Goal: Task Accomplishment & Management: Complete application form

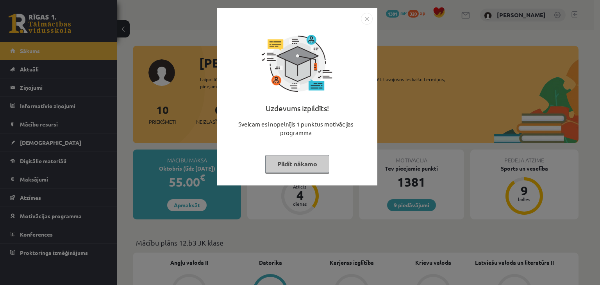
click at [283, 158] on button "Pildīt nākamo" at bounding box center [297, 164] width 64 height 18
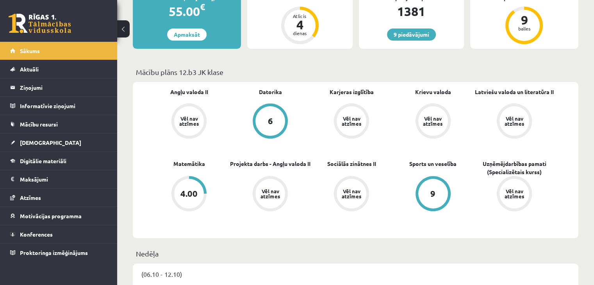
scroll to position [234, 0]
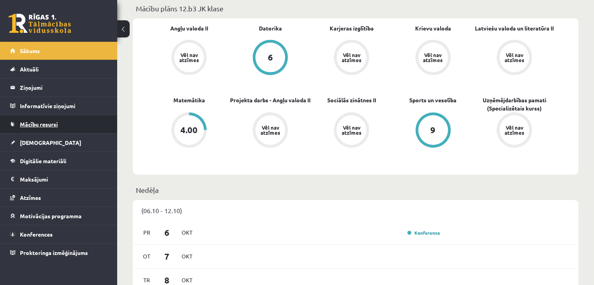
click at [71, 129] on link "Mācību resursi" at bounding box center [58, 124] width 97 height 18
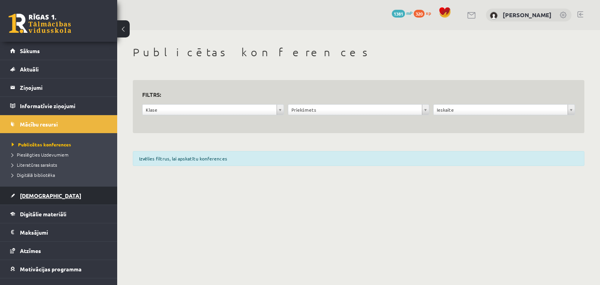
click at [28, 192] on span "[DEMOGRAPHIC_DATA]" at bounding box center [50, 195] width 61 height 7
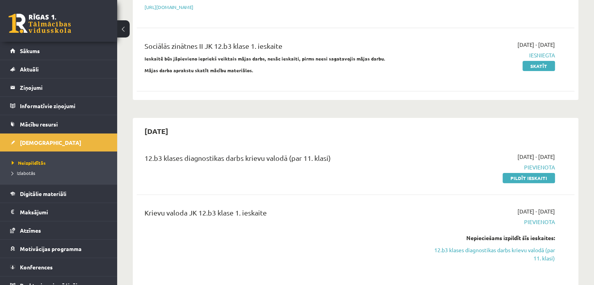
scroll to position [313, 0]
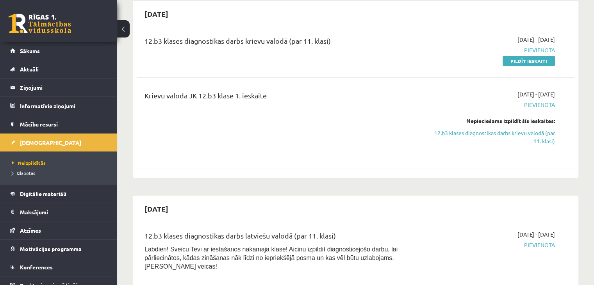
click at [535, 46] on span "Pievienota" at bounding box center [490, 50] width 129 height 8
click at [550, 56] on link "Pildīt ieskaiti" at bounding box center [529, 61] width 52 height 10
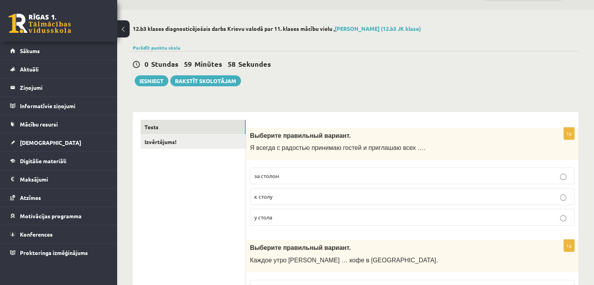
scroll to position [39, 0]
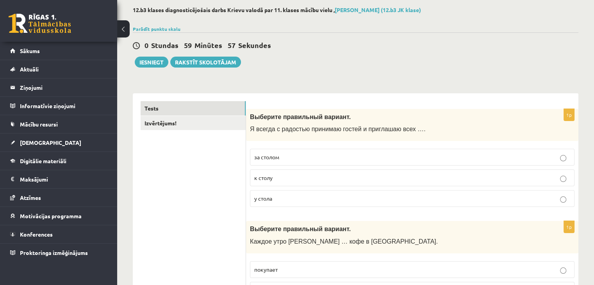
click at [310, 183] on label "к столу" at bounding box center [412, 178] width 325 height 17
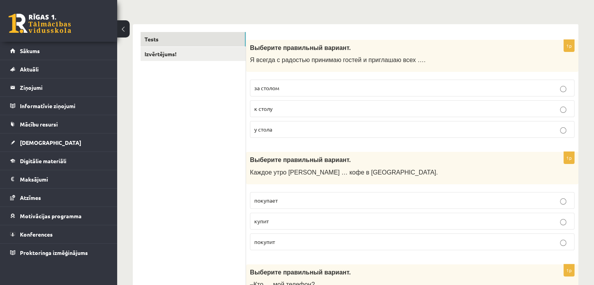
scroll to position [156, 0]
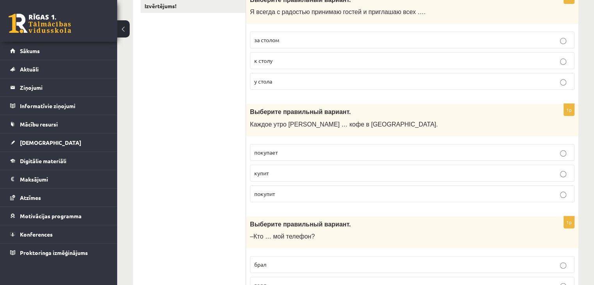
click at [261, 157] on label "покупает" at bounding box center [412, 152] width 325 height 17
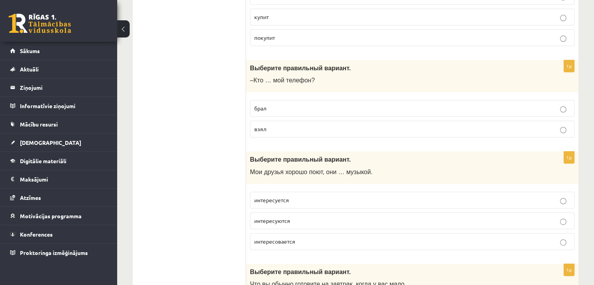
click at [281, 110] on p "брал" at bounding box center [412, 108] width 316 height 8
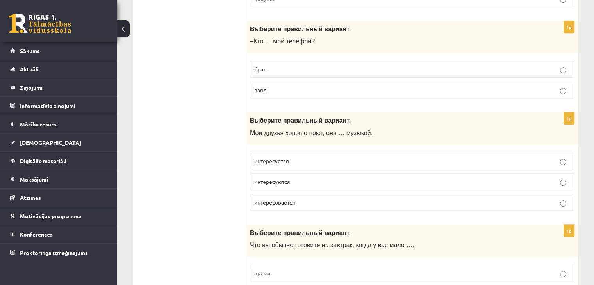
click at [311, 179] on p "интересуются" at bounding box center [412, 182] width 316 height 8
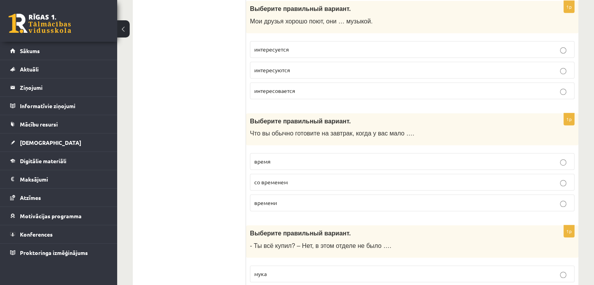
scroll to position [469, 0]
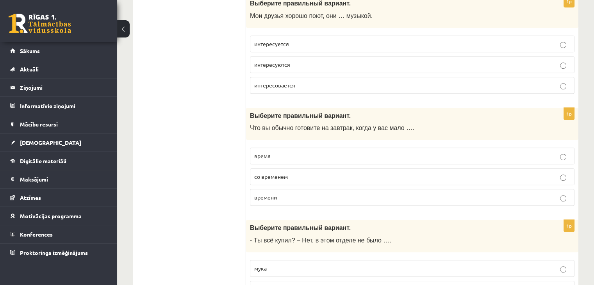
click at [266, 198] on p "времени" at bounding box center [412, 197] width 316 height 8
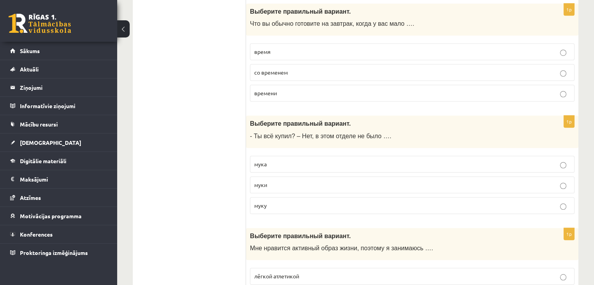
scroll to position [625, 0]
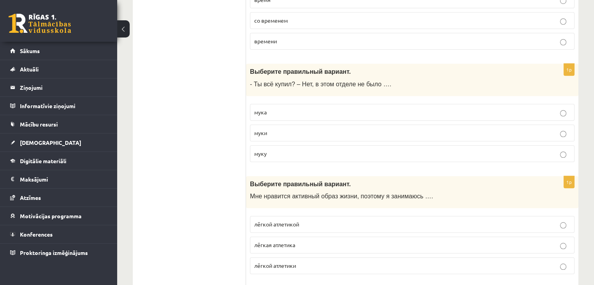
click at [299, 137] on label "муки" at bounding box center [412, 133] width 325 height 17
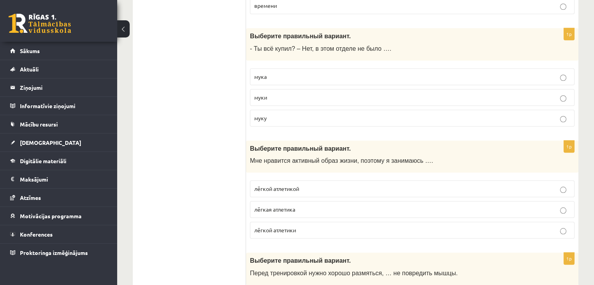
scroll to position [703, 0]
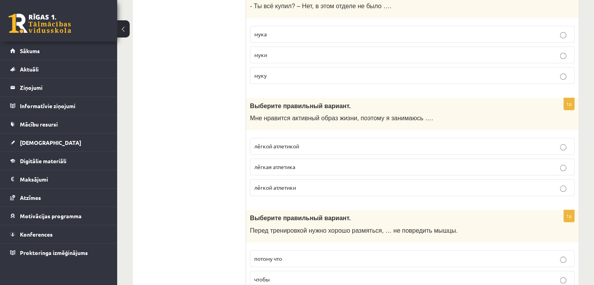
click at [302, 142] on p "лёгкой атлетикой" at bounding box center [412, 146] width 316 height 8
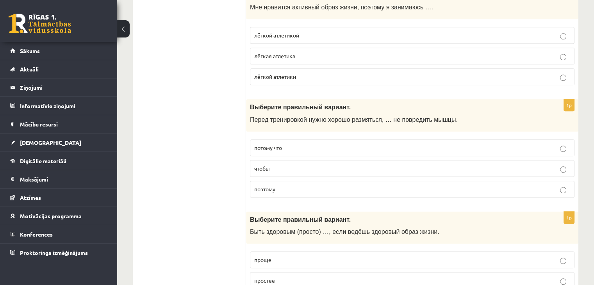
scroll to position [821, 0]
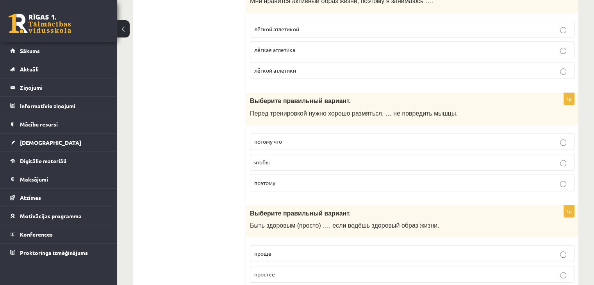
click at [313, 133] on label "потому что" at bounding box center [412, 141] width 325 height 17
click at [290, 164] on label "чтобы" at bounding box center [412, 162] width 325 height 17
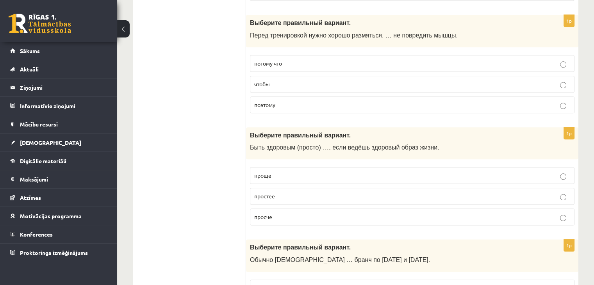
scroll to position [938, 0]
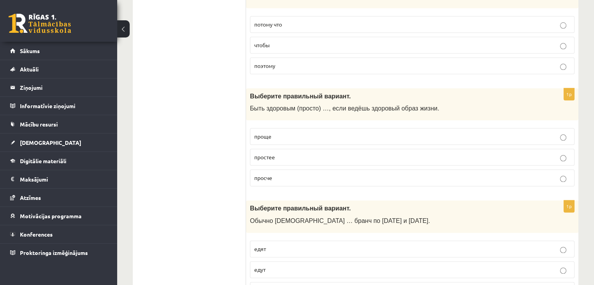
click at [295, 128] on label "проще" at bounding box center [412, 136] width 325 height 17
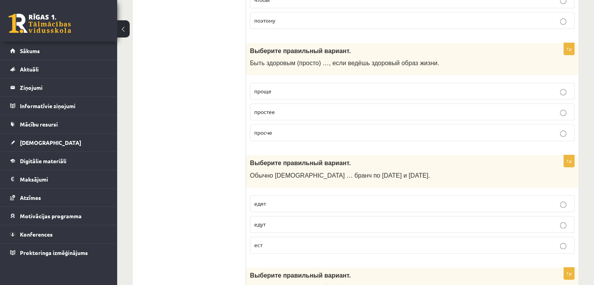
scroll to position [1016, 0]
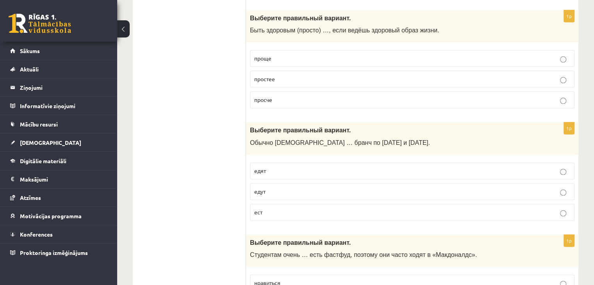
click at [281, 167] on p "едят" at bounding box center [412, 171] width 316 height 8
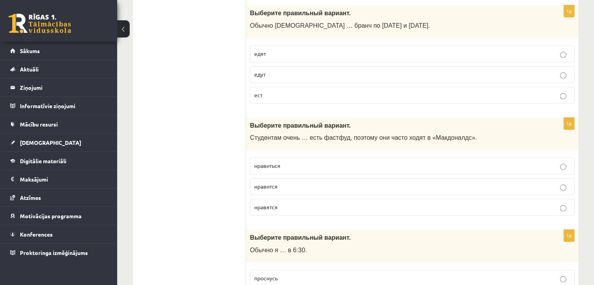
click at [283, 186] on label "нравится" at bounding box center [412, 186] width 325 height 17
click at [283, 178] on label "нравится" at bounding box center [412, 186] width 325 height 17
click at [273, 204] on span "нравятся" at bounding box center [265, 207] width 23 height 7
click at [275, 183] on span "нравится" at bounding box center [265, 186] width 23 height 7
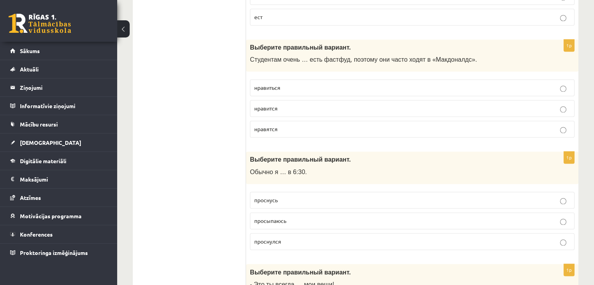
scroll to position [1250, 0]
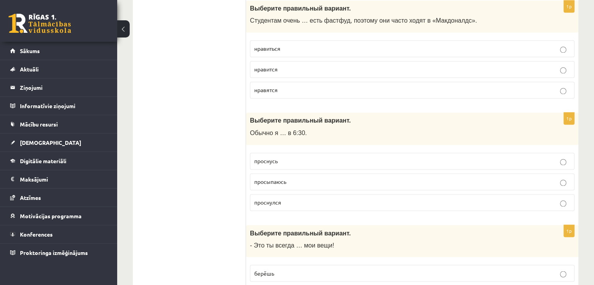
click at [286, 179] on span "просыпаюсь" at bounding box center [270, 181] width 32 height 7
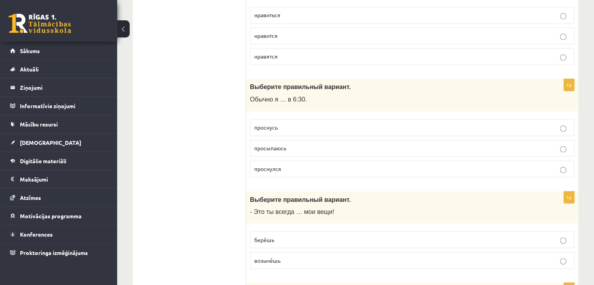
scroll to position [1328, 0]
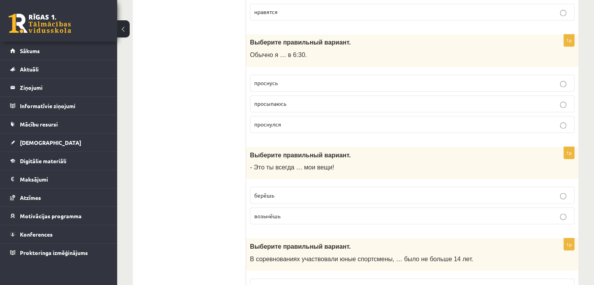
click at [291, 187] on label "берёшь" at bounding box center [412, 195] width 325 height 17
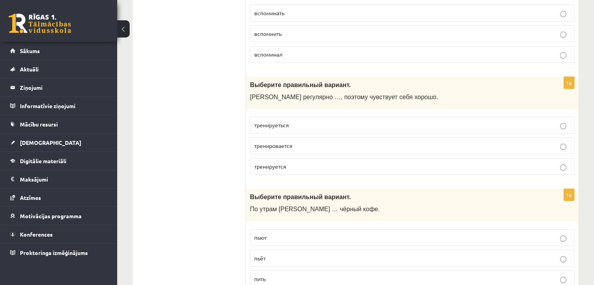
scroll to position [3068, 0]
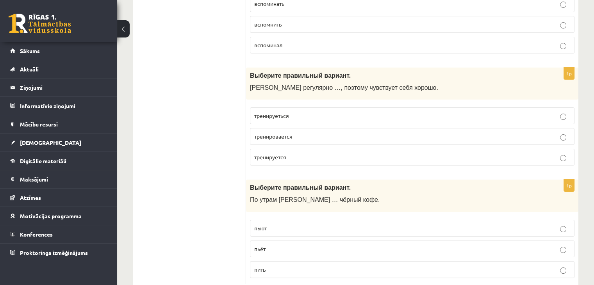
click at [252, 241] on label "пьёт" at bounding box center [412, 249] width 325 height 17
click at [297, 153] on p "тренируется" at bounding box center [412, 157] width 316 height 8
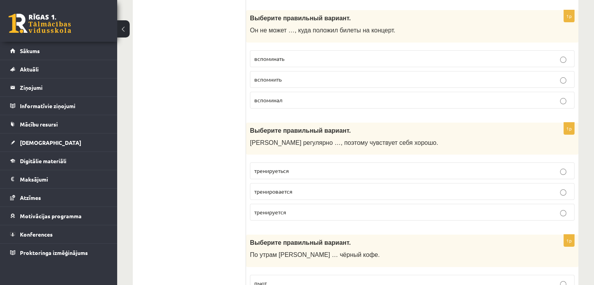
scroll to position [2951, 0]
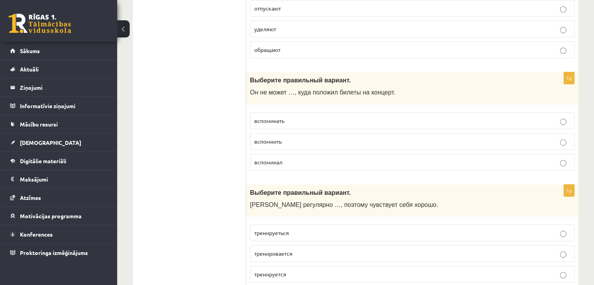
click at [289, 138] on p "вспомнить" at bounding box center [412, 142] width 316 height 8
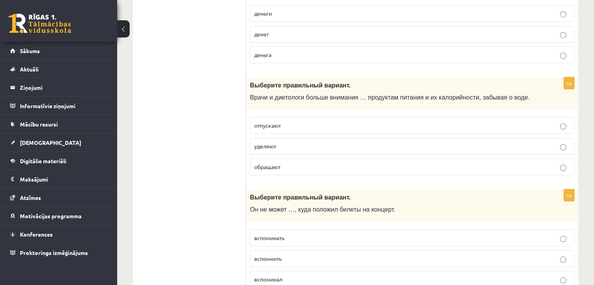
click at [281, 142] on p "уделяют" at bounding box center [412, 146] width 316 height 8
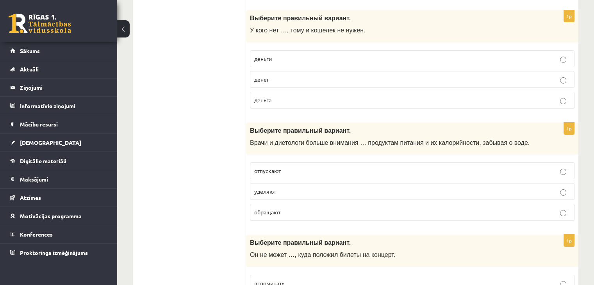
scroll to position [2716, 0]
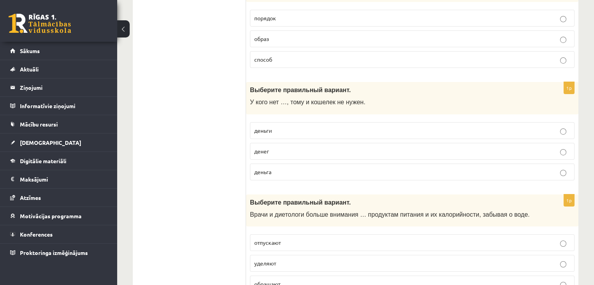
click at [281, 147] on p "денег" at bounding box center [412, 151] width 316 height 8
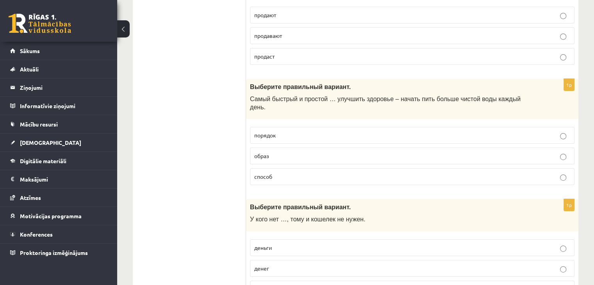
click at [277, 173] on p "способ" at bounding box center [412, 177] width 316 height 8
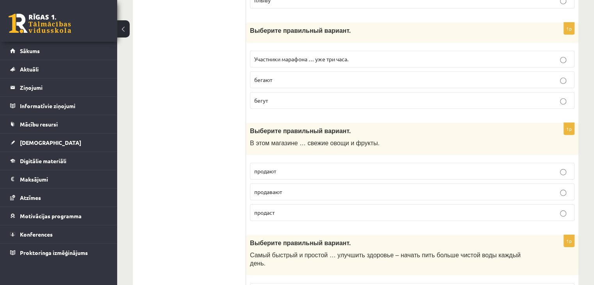
click at [268, 167] on p "продают" at bounding box center [412, 171] width 316 height 8
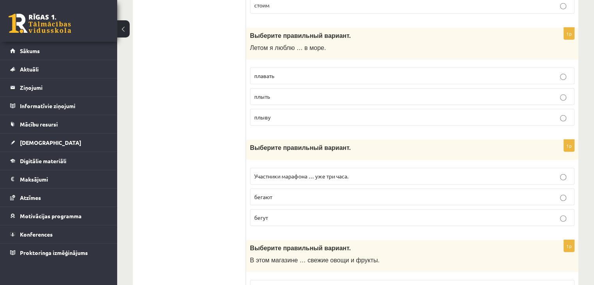
scroll to position [2287, 0]
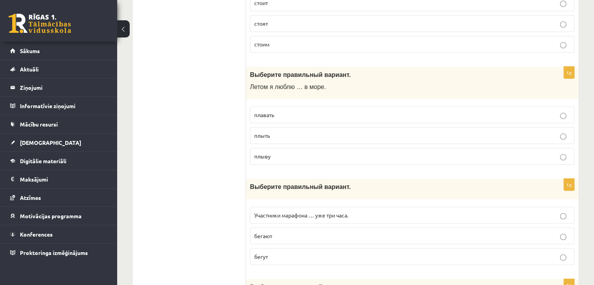
click at [297, 228] on label "бегают" at bounding box center [412, 236] width 325 height 17
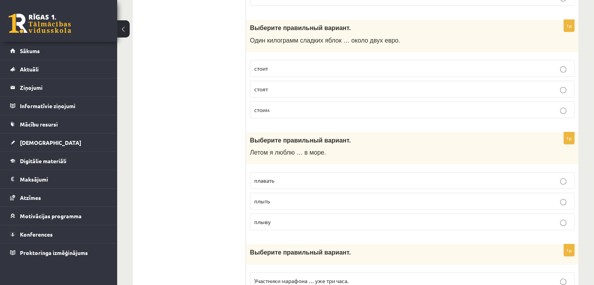
scroll to position [2208, 0]
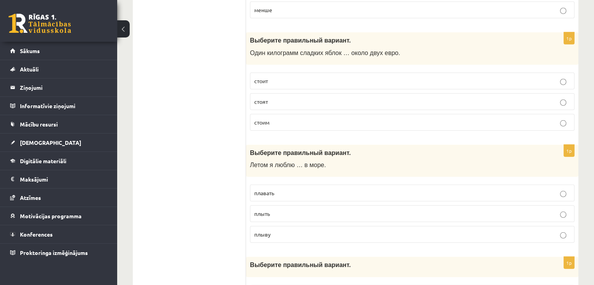
click at [283, 189] on p "плавать" at bounding box center [412, 193] width 316 height 8
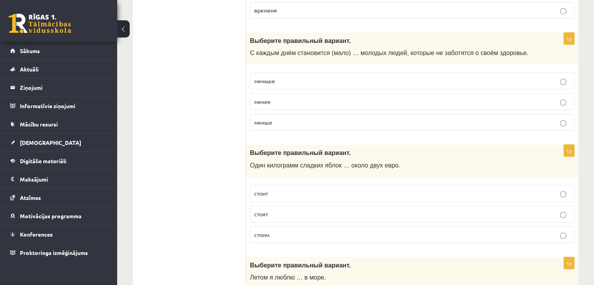
scroll to position [2091, 0]
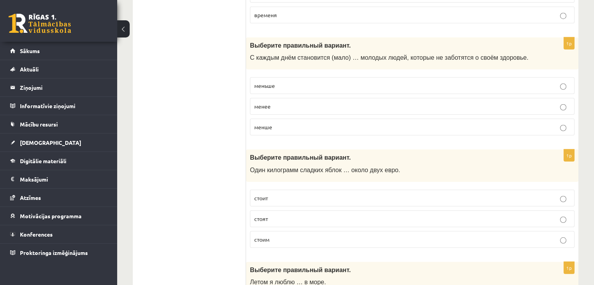
click at [310, 194] on p "стоит" at bounding box center [412, 198] width 316 height 8
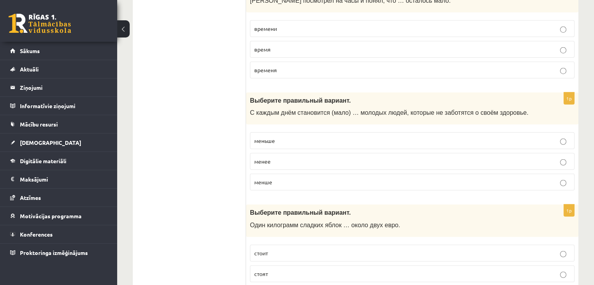
scroll to position [1974, 0]
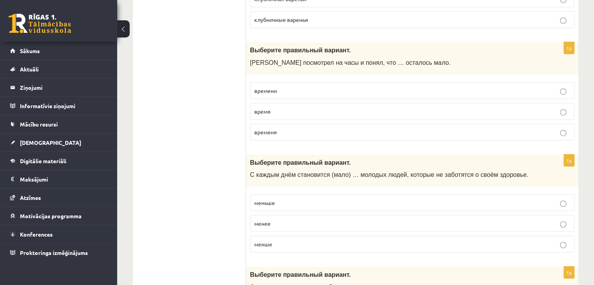
click at [317, 195] on label "меньше" at bounding box center [412, 203] width 325 height 17
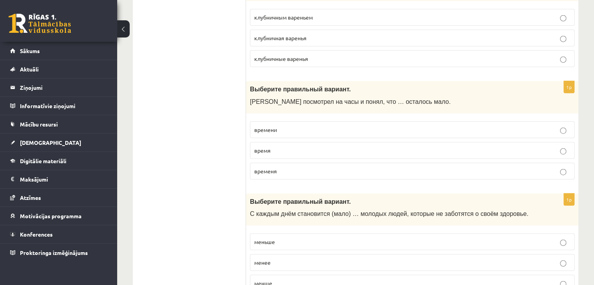
click at [289, 126] on p "времени" at bounding box center [412, 130] width 316 height 8
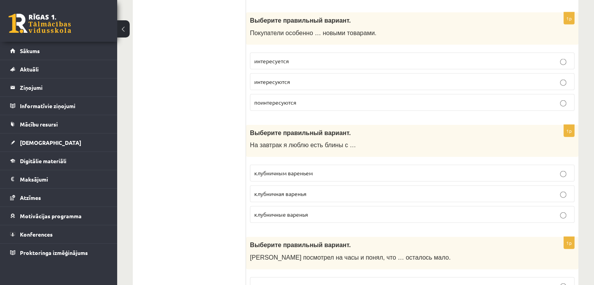
scroll to position [1779, 0]
click at [292, 170] on p "клубничным вареньем" at bounding box center [412, 174] width 316 height 8
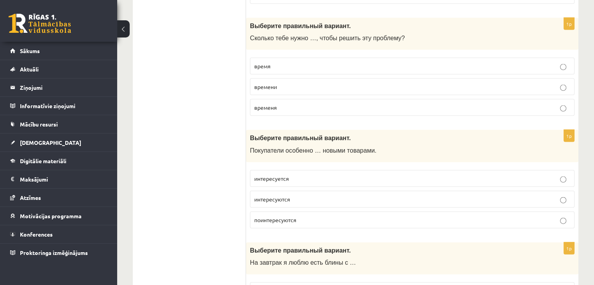
click at [281, 196] on span "интересуются" at bounding box center [272, 199] width 36 height 7
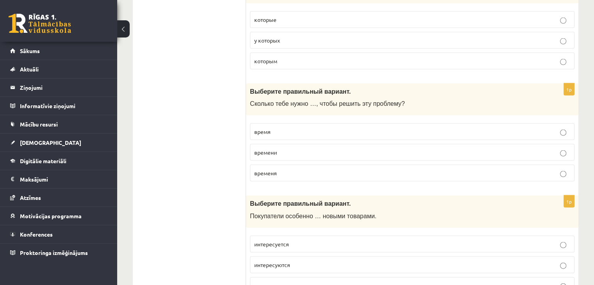
scroll to position [1583, 0]
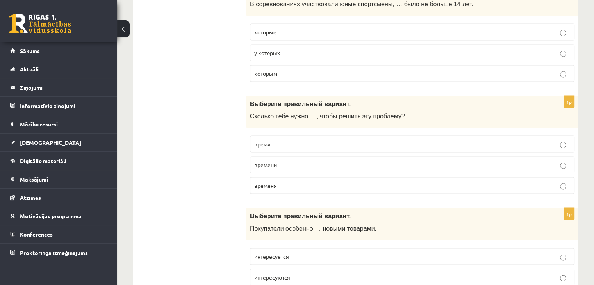
click at [286, 157] on label "времени" at bounding box center [412, 165] width 325 height 17
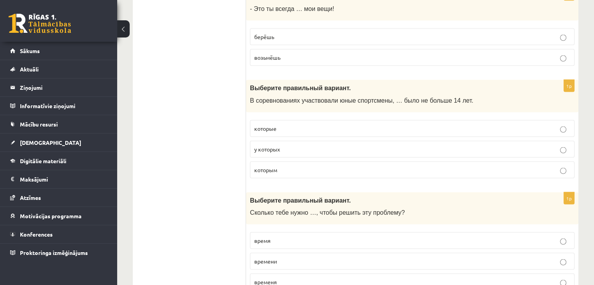
scroll to position [1466, 0]
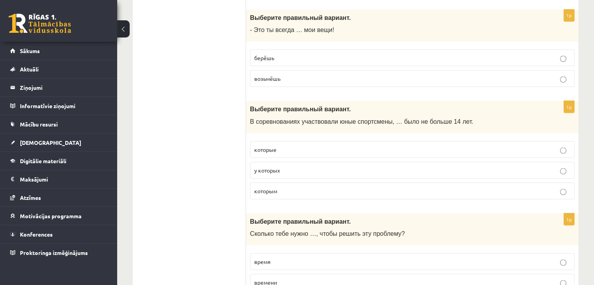
click at [280, 187] on p "которым" at bounding box center [412, 191] width 316 height 8
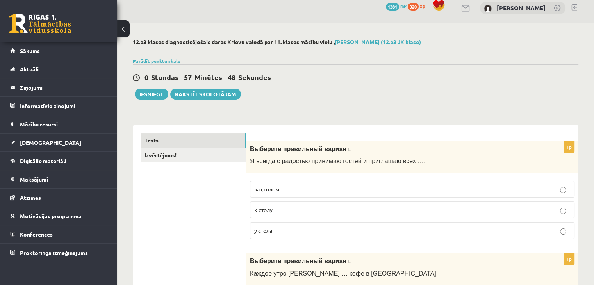
scroll to position [0, 0]
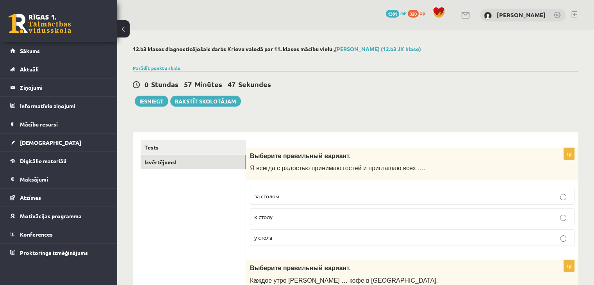
click at [181, 162] on link "Izvērtējums!" at bounding box center [193, 162] width 105 height 14
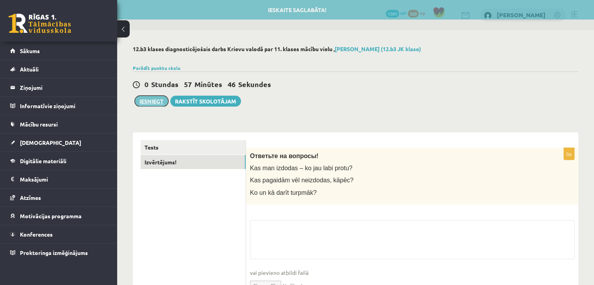
click at [155, 102] on button "Iesniegt" at bounding box center [152, 101] width 34 height 11
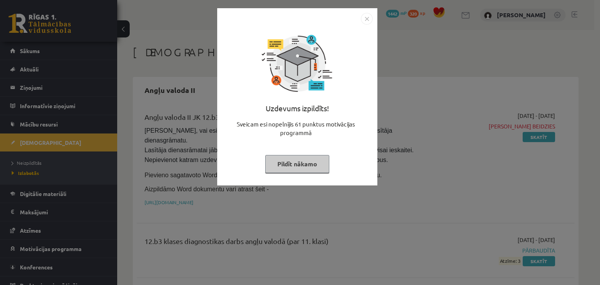
click at [280, 156] on button "Pildīt nākamo" at bounding box center [297, 164] width 64 height 18
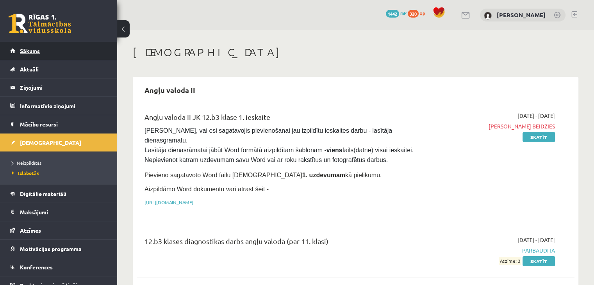
click at [48, 56] on link "Sākums" at bounding box center [58, 51] width 97 height 18
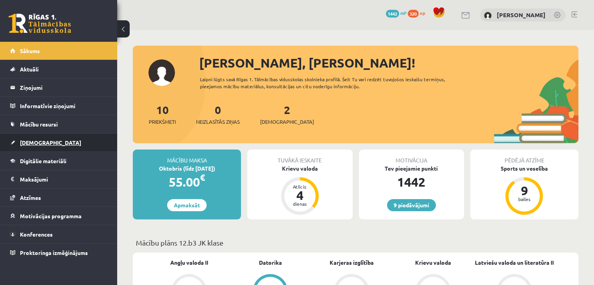
click at [72, 137] on link "[DEMOGRAPHIC_DATA]" at bounding box center [58, 143] width 97 height 18
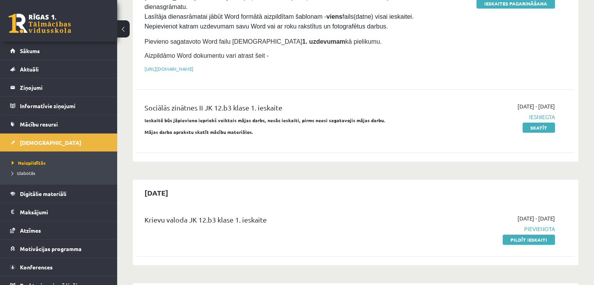
scroll to position [234, 0]
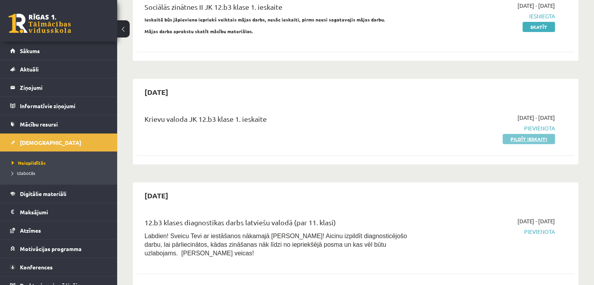
click at [544, 134] on link "Pildīt ieskaiti" at bounding box center [529, 139] width 52 height 10
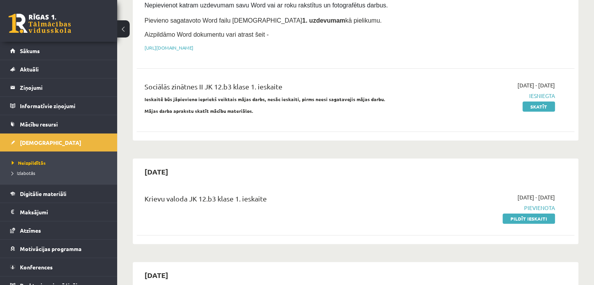
scroll to position [195, 0]
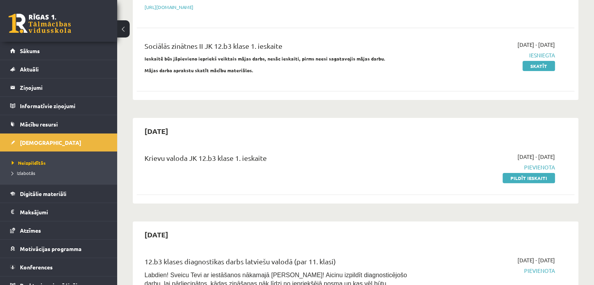
click at [47, 21] on link at bounding box center [40, 24] width 63 height 20
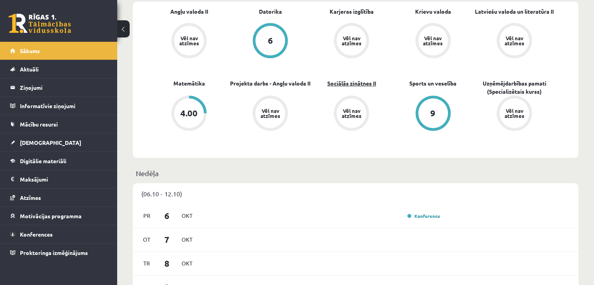
scroll to position [313, 0]
